Goal: Information Seeking & Learning: Learn about a topic

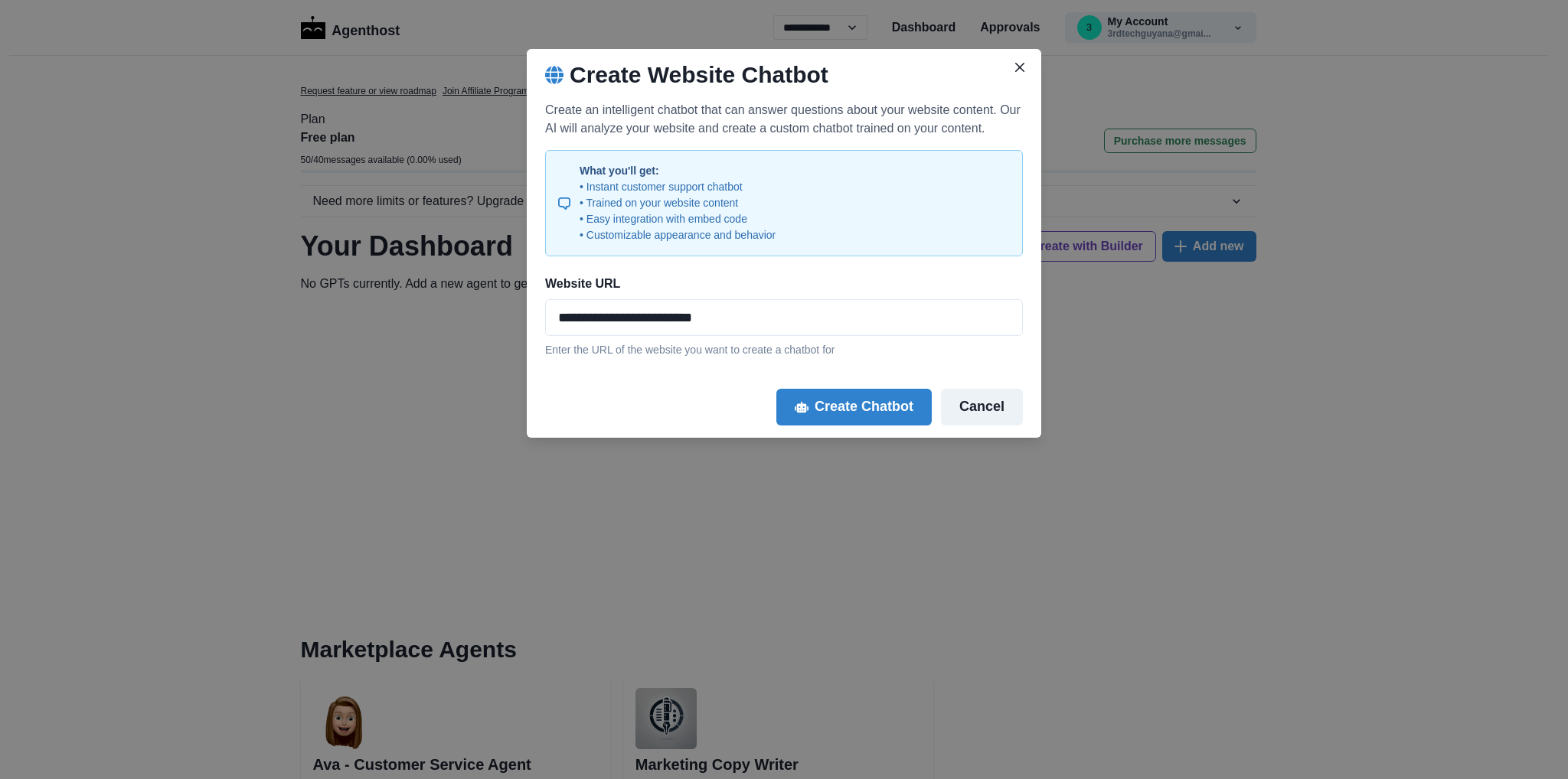
click at [995, 408] on button "Cancel" at bounding box center [981, 407] width 81 height 37
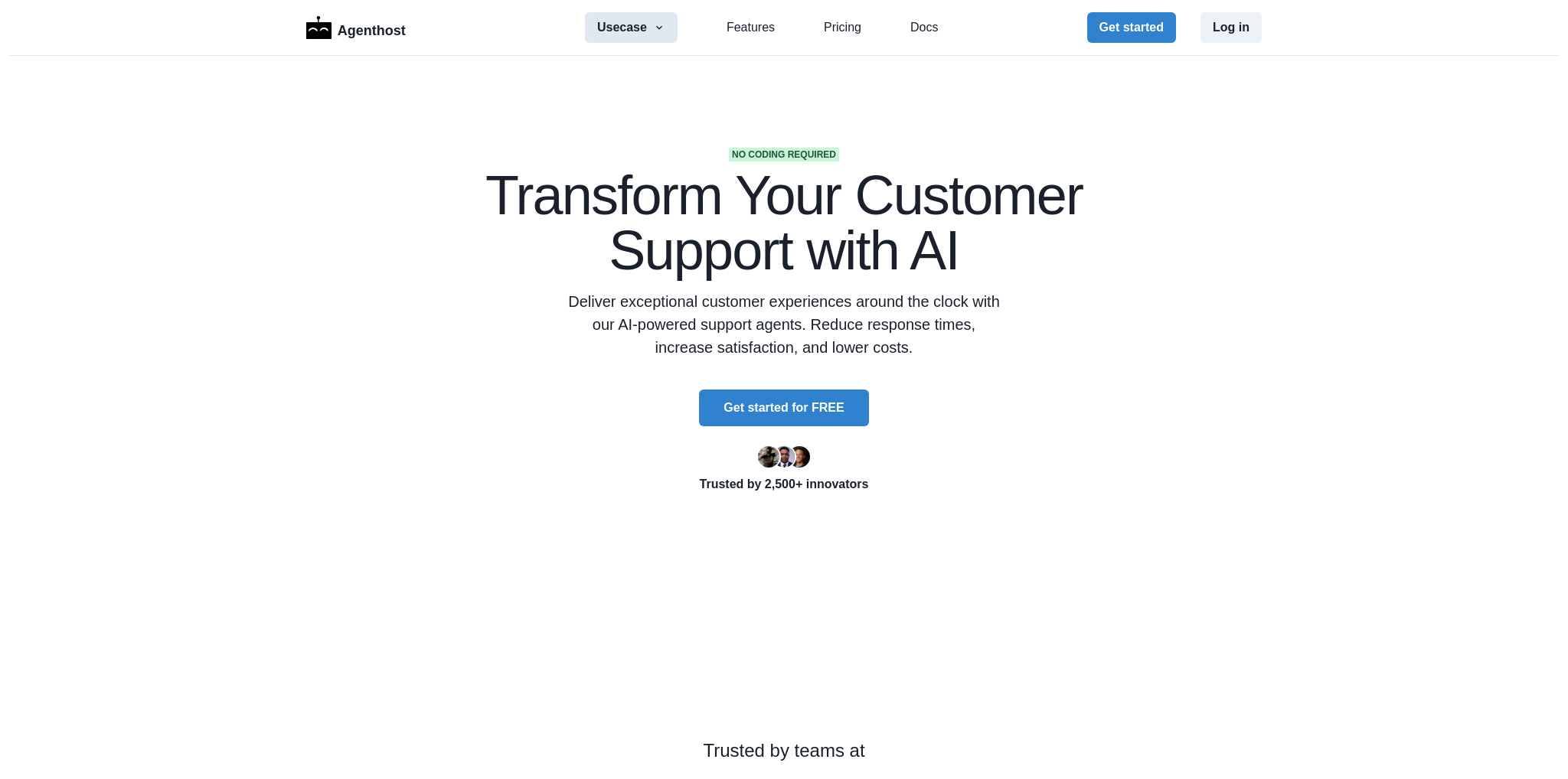
click at [648, 29] on button "Usecase" at bounding box center [632, 28] width 93 height 31
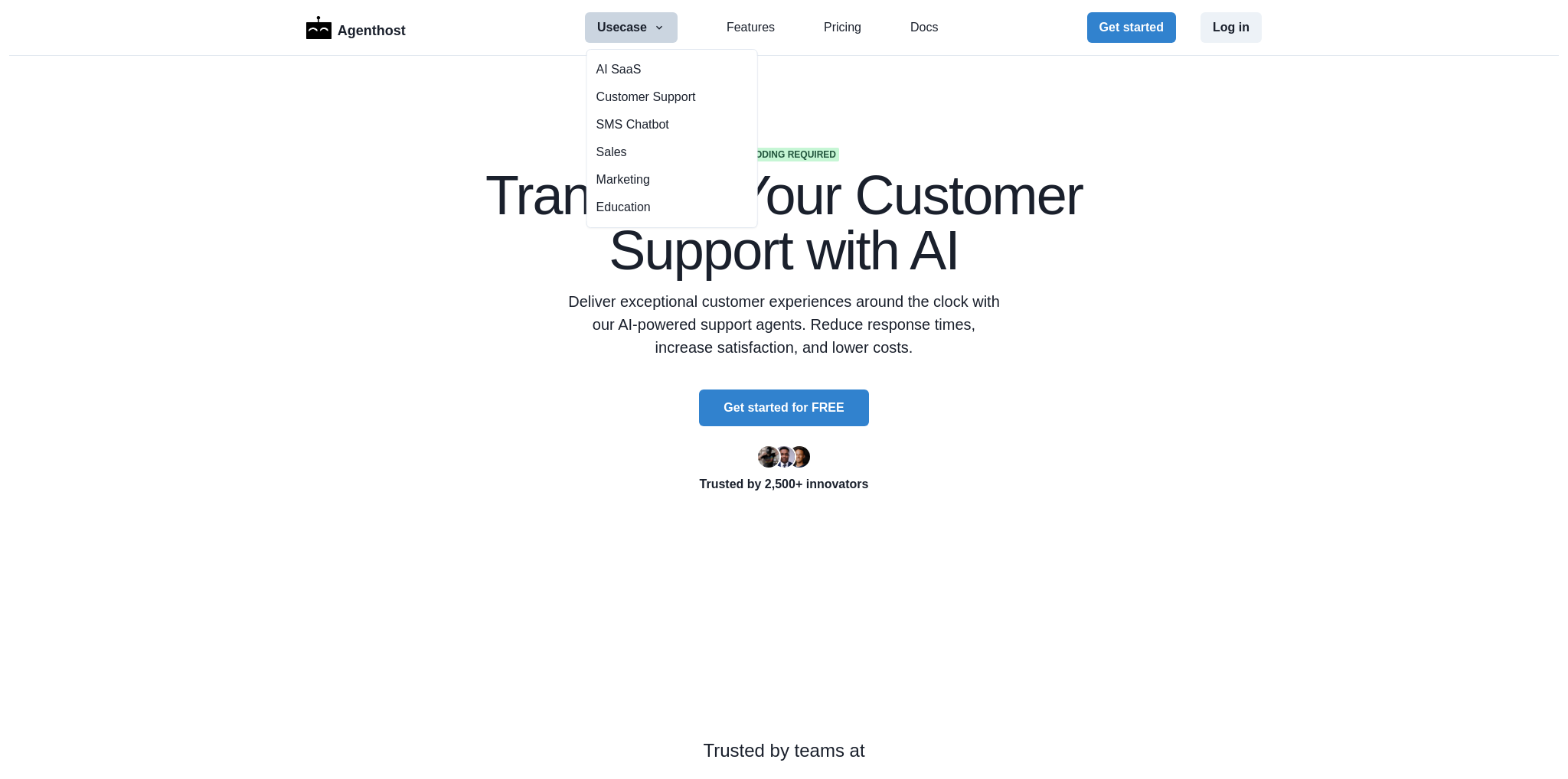
click at [648, 29] on button "Usecase" at bounding box center [632, 28] width 93 height 31
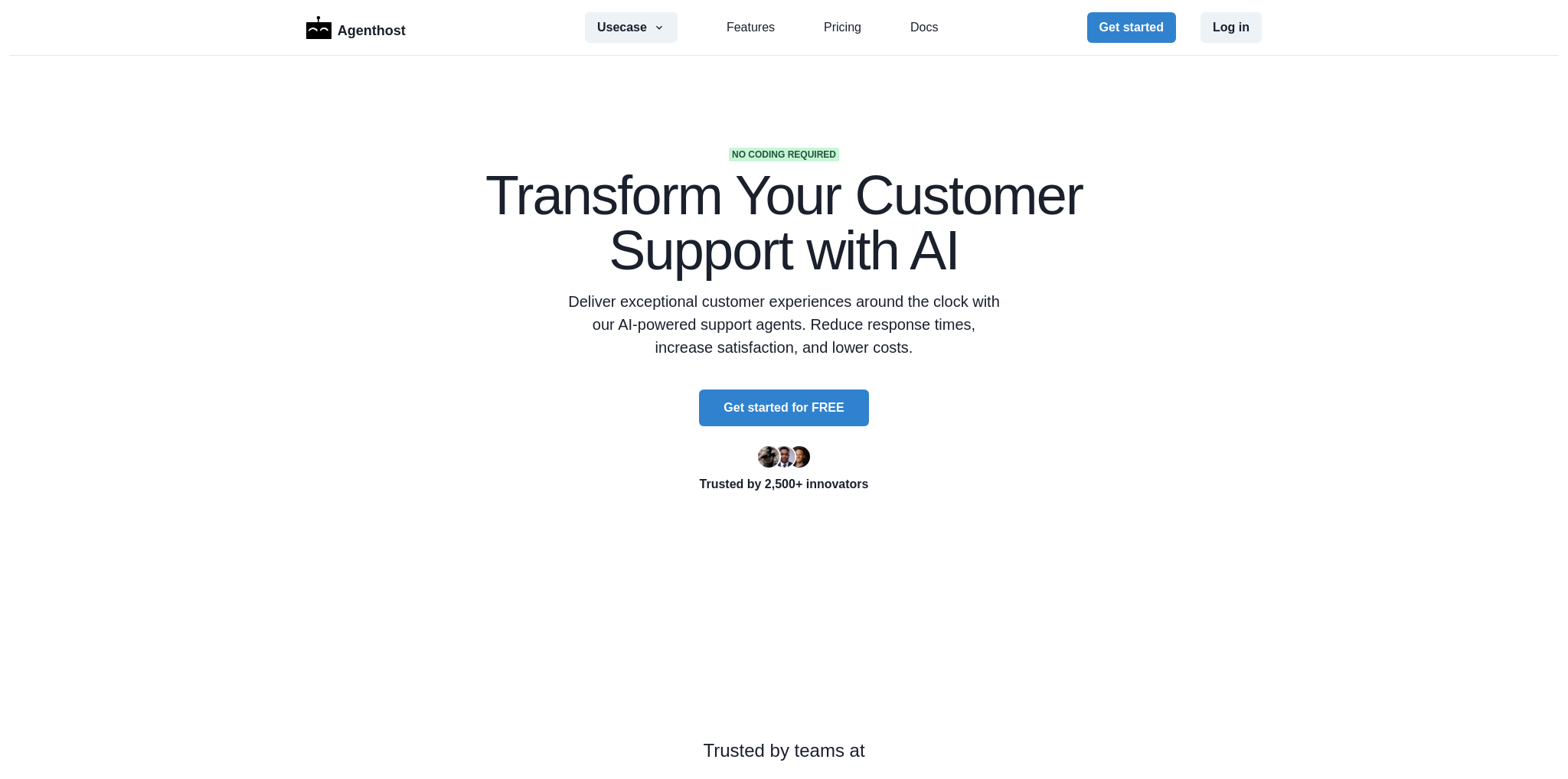
click at [812, 29] on div "Usecase AI SaaS Customer Support SMS Chatbot Sales Marketing Education Features…" at bounding box center [761, 28] width 353 height 31
click at [816, 29] on div "Usecase AI SaaS Customer Support SMS Chatbot Sales Marketing Education Features…" at bounding box center [761, 28] width 353 height 31
click at [829, 30] on link "Pricing" at bounding box center [843, 28] width 37 height 19
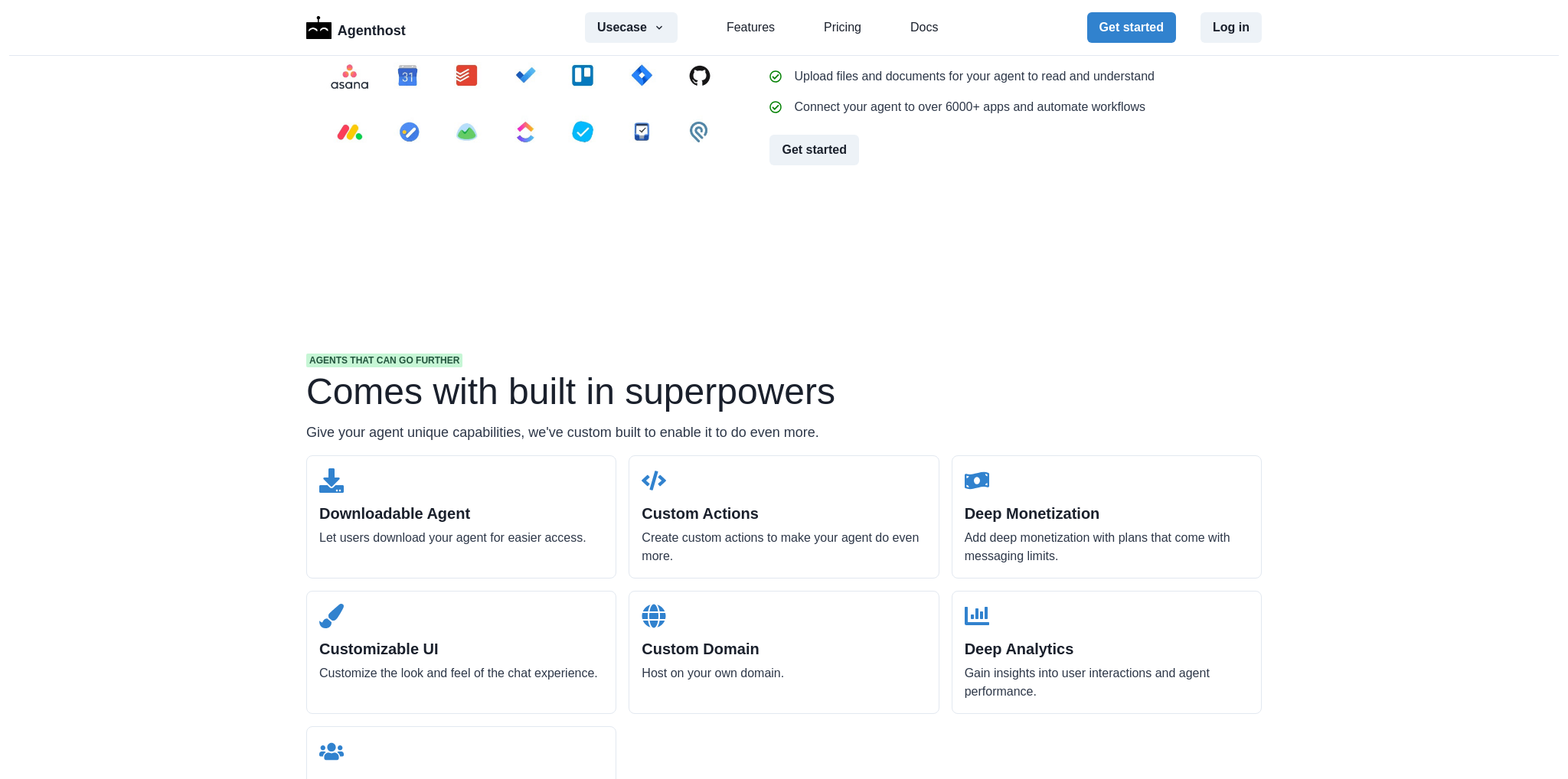
scroll to position [1457, 0]
